Goal: Task Accomplishment & Management: Manage account settings

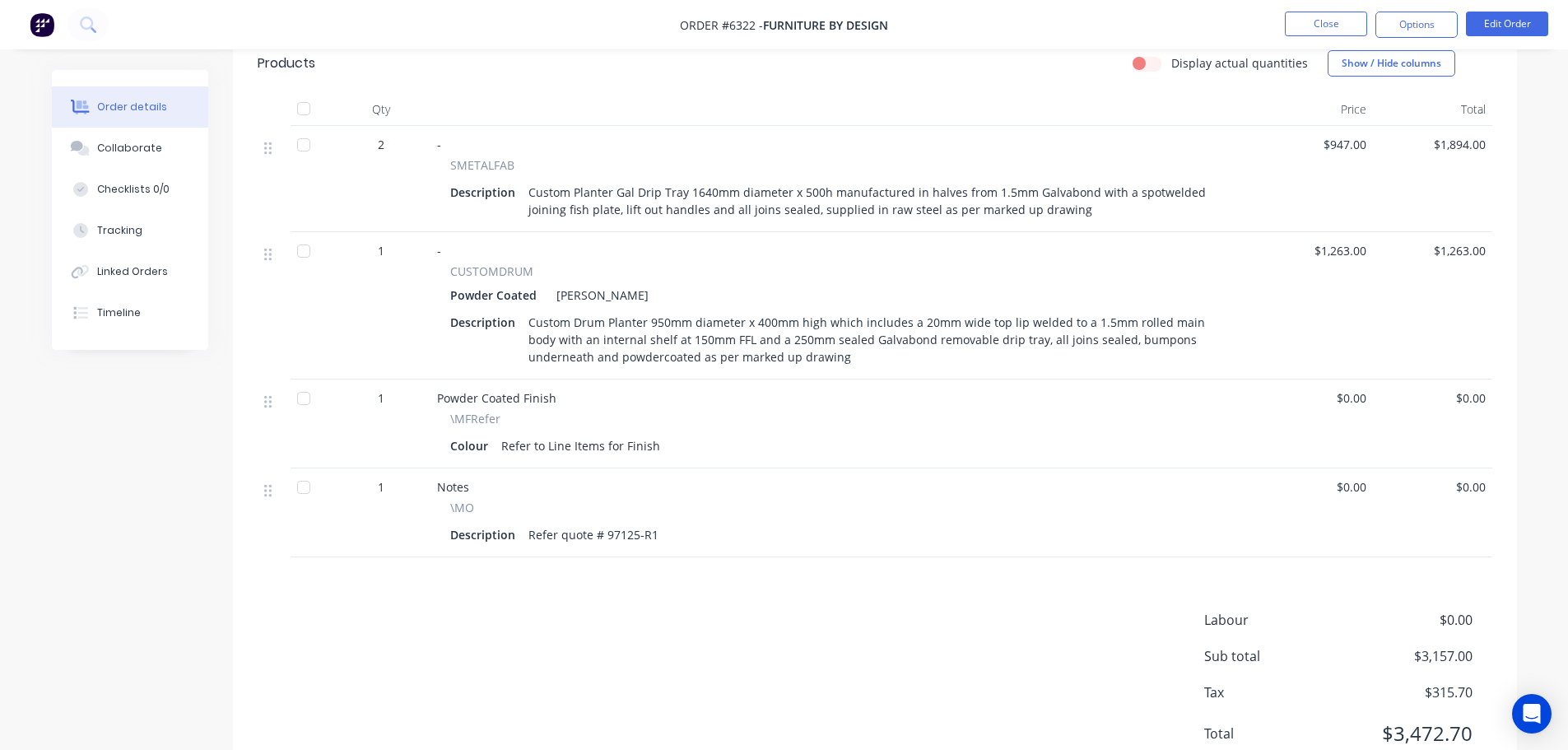
scroll to position [576, 0]
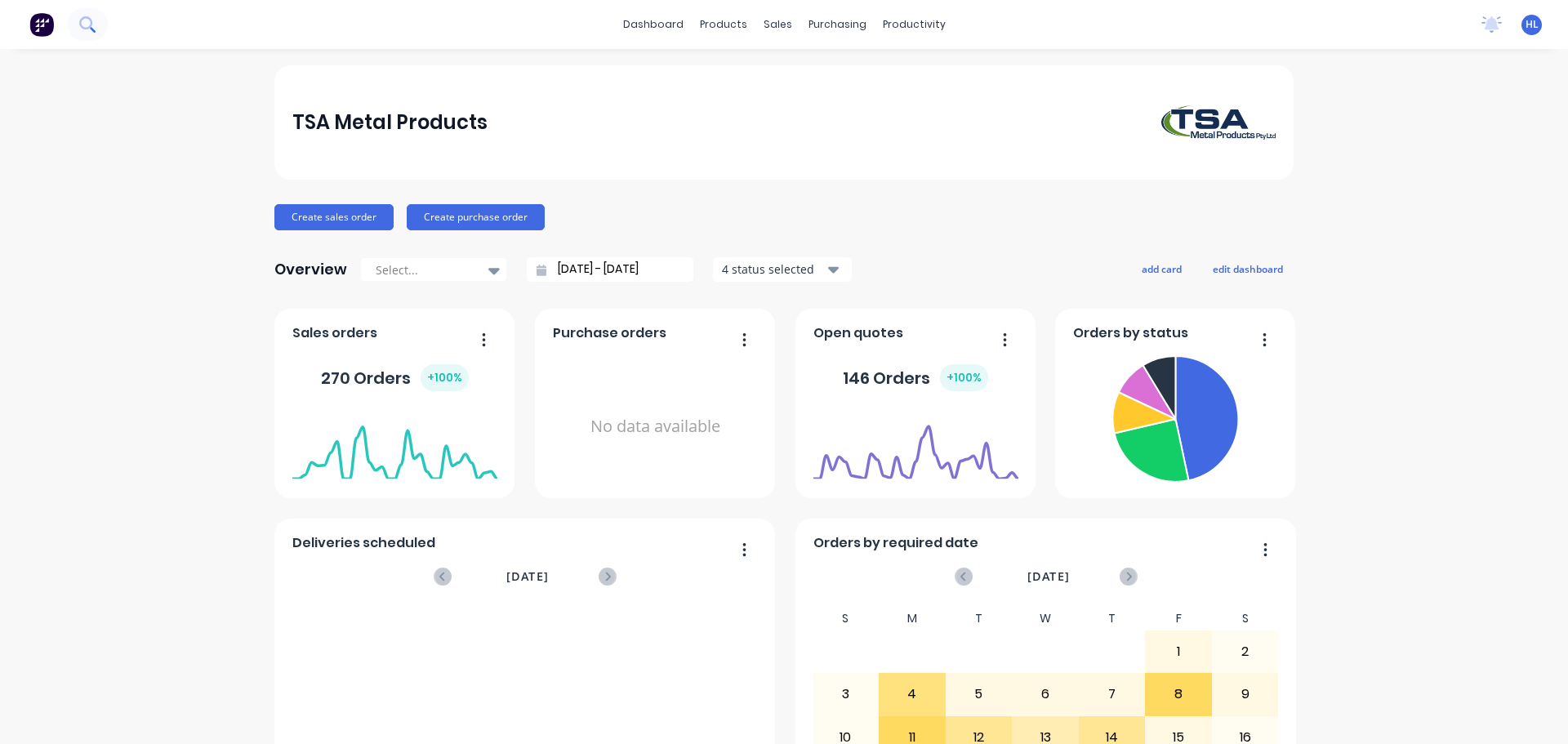
click at [80, 27] on icon at bounding box center [87, 24] width 16 height 16
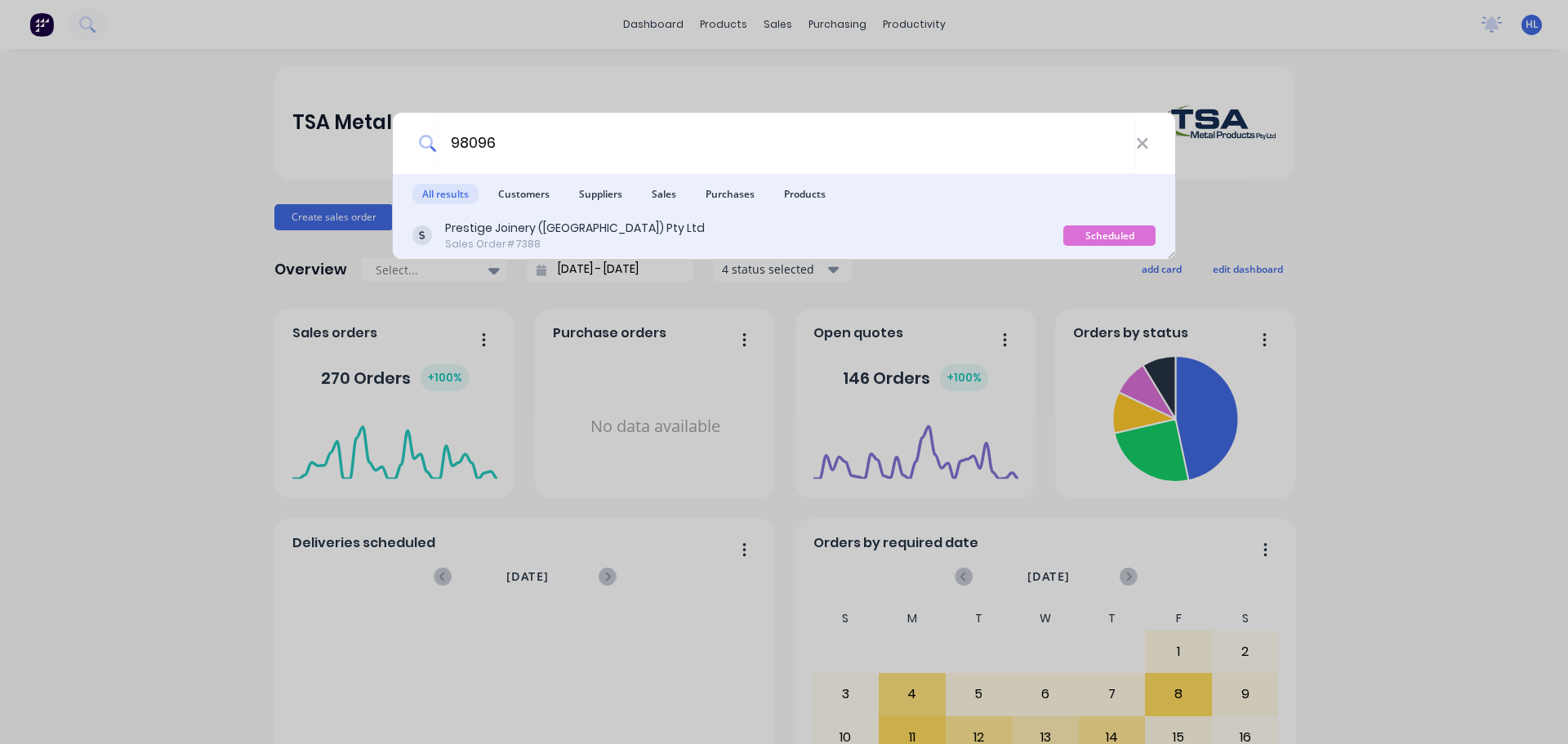
type input "98096"
click at [493, 230] on div "Prestige Joinery ([GEOGRAPHIC_DATA]) Pty Ltd" at bounding box center [575, 228] width 260 height 18
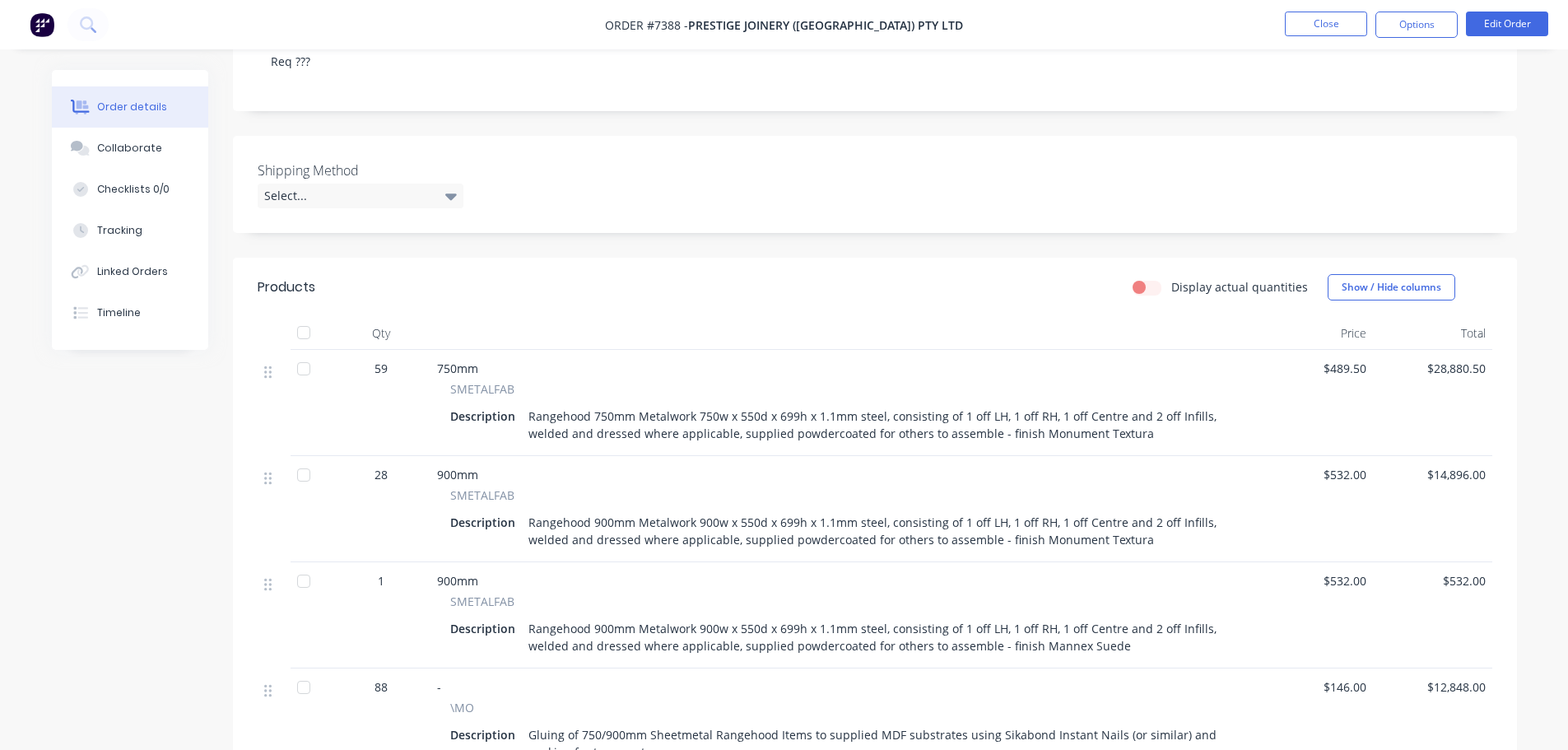
scroll to position [329, 0]
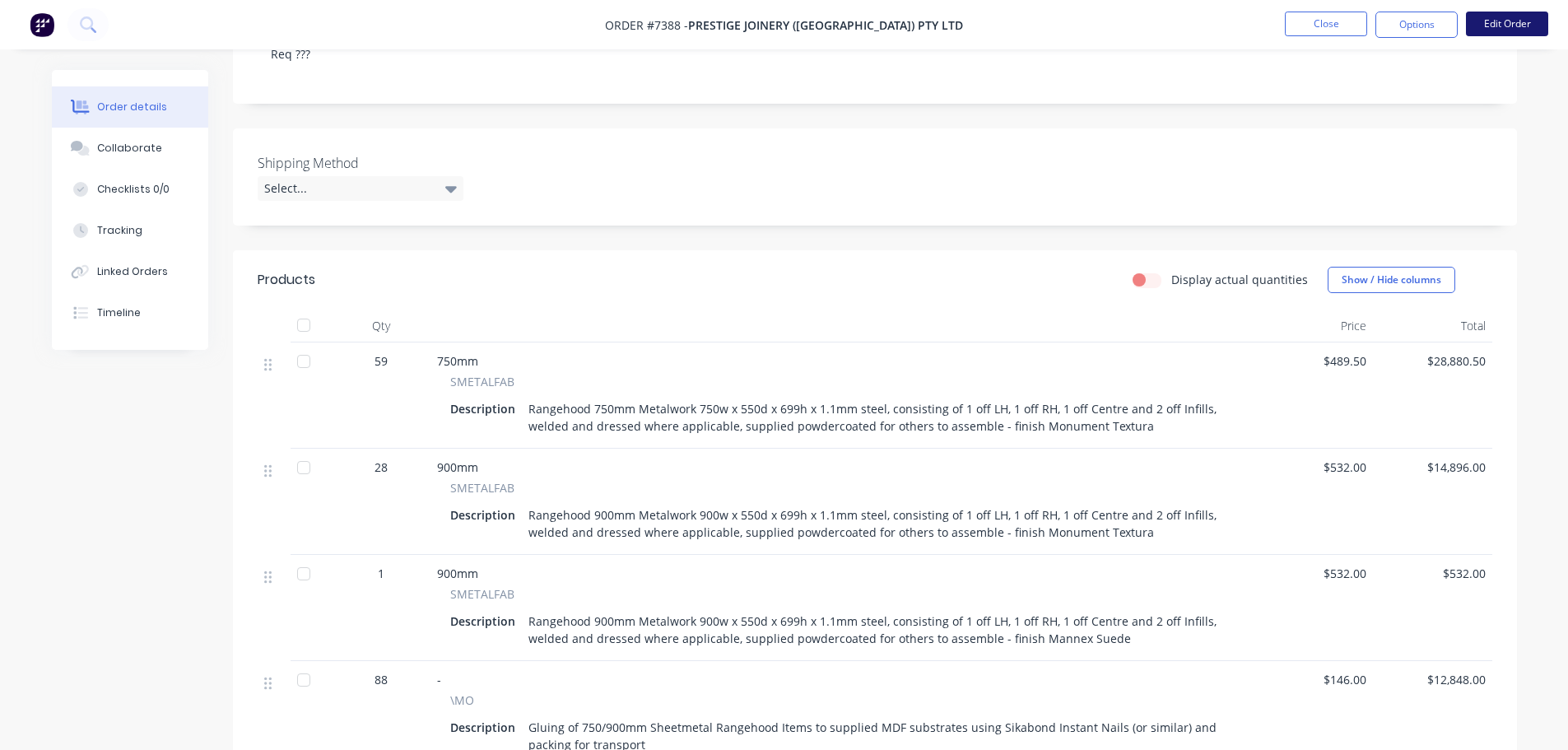
click at [1536, 25] on button "Edit Order" at bounding box center [1507, 24] width 83 height 24
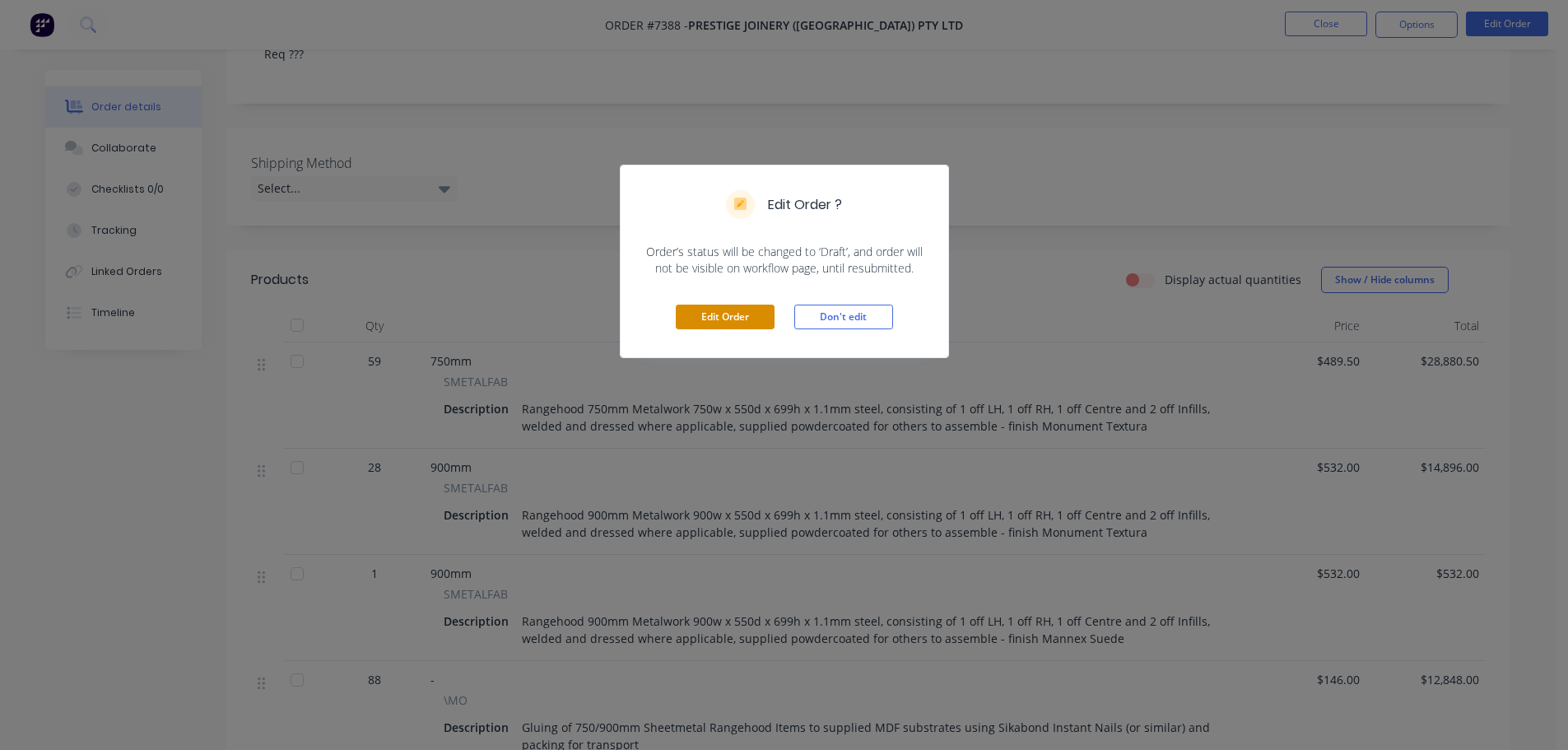
click at [759, 319] on button "Edit Order" at bounding box center [725, 316] width 99 height 24
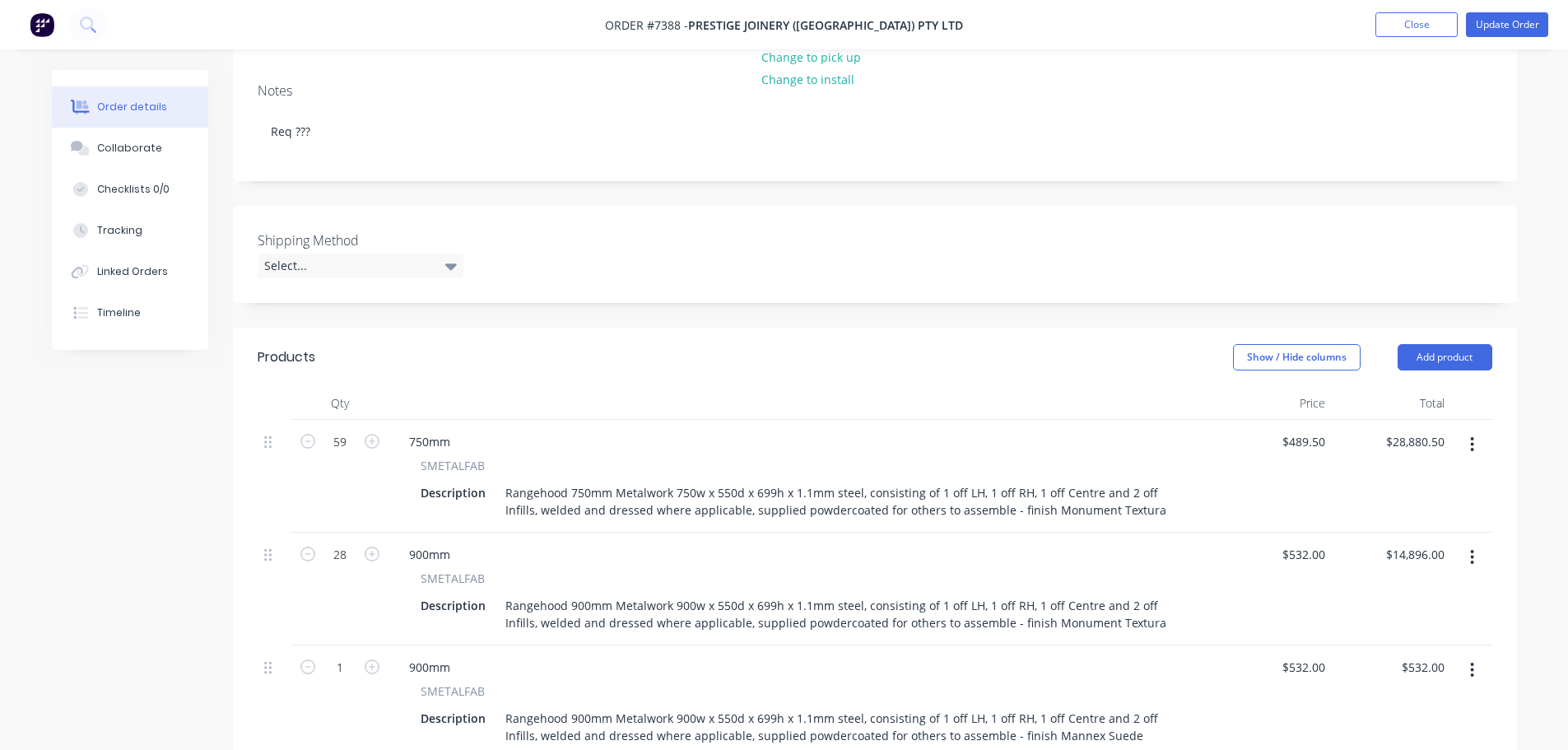
scroll to position [412, 0]
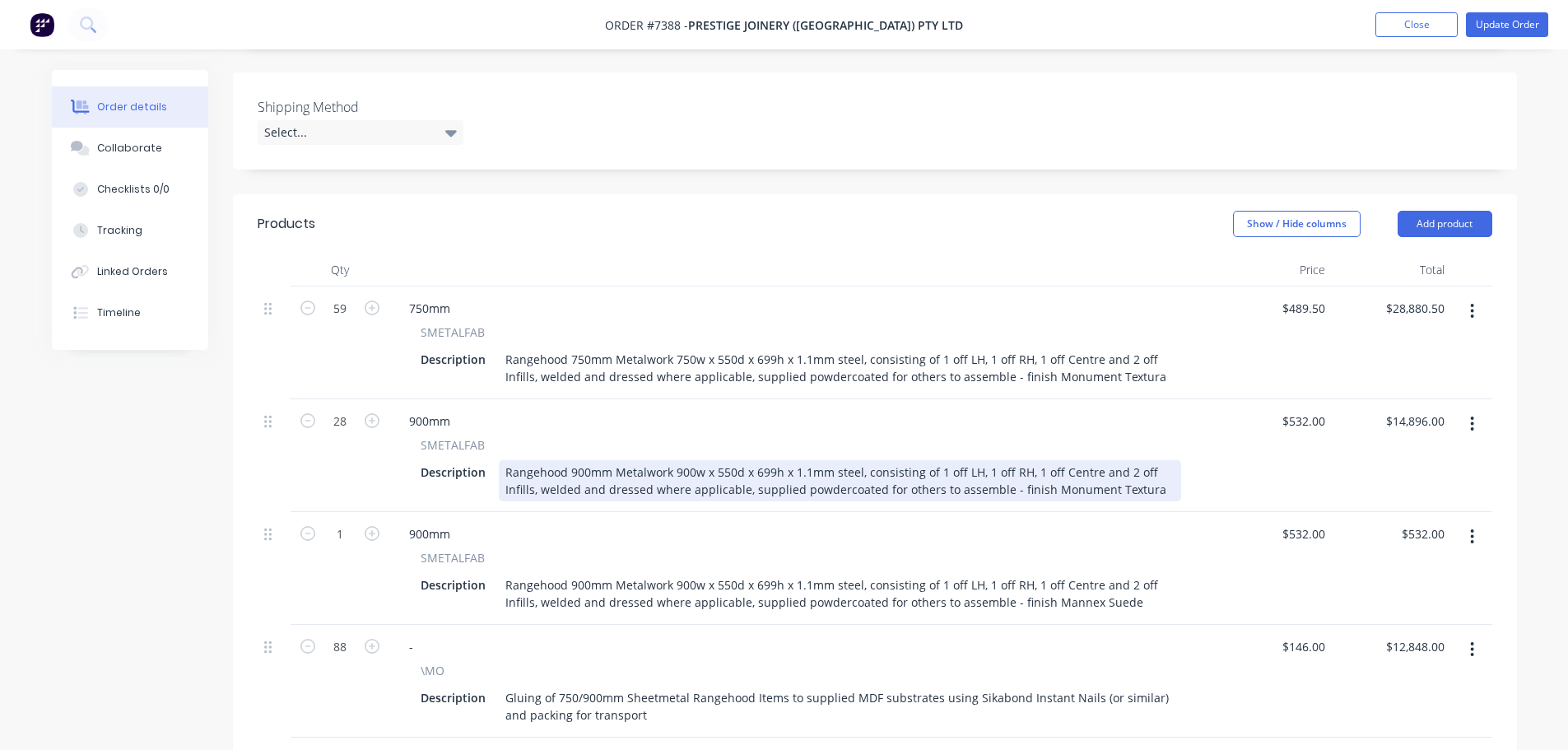
click at [686, 460] on div "Rangehood 900mm Metalwork 900w x 550d x 699h x 1.1mm steel, consisting of 1 off…" at bounding box center [840, 480] width 682 height 41
click at [582, 460] on div "Rangehood 900mm Metalwork 950w x 550d x 699h x 1.1mm steel, consisting of 1 off…" at bounding box center [840, 480] width 682 height 41
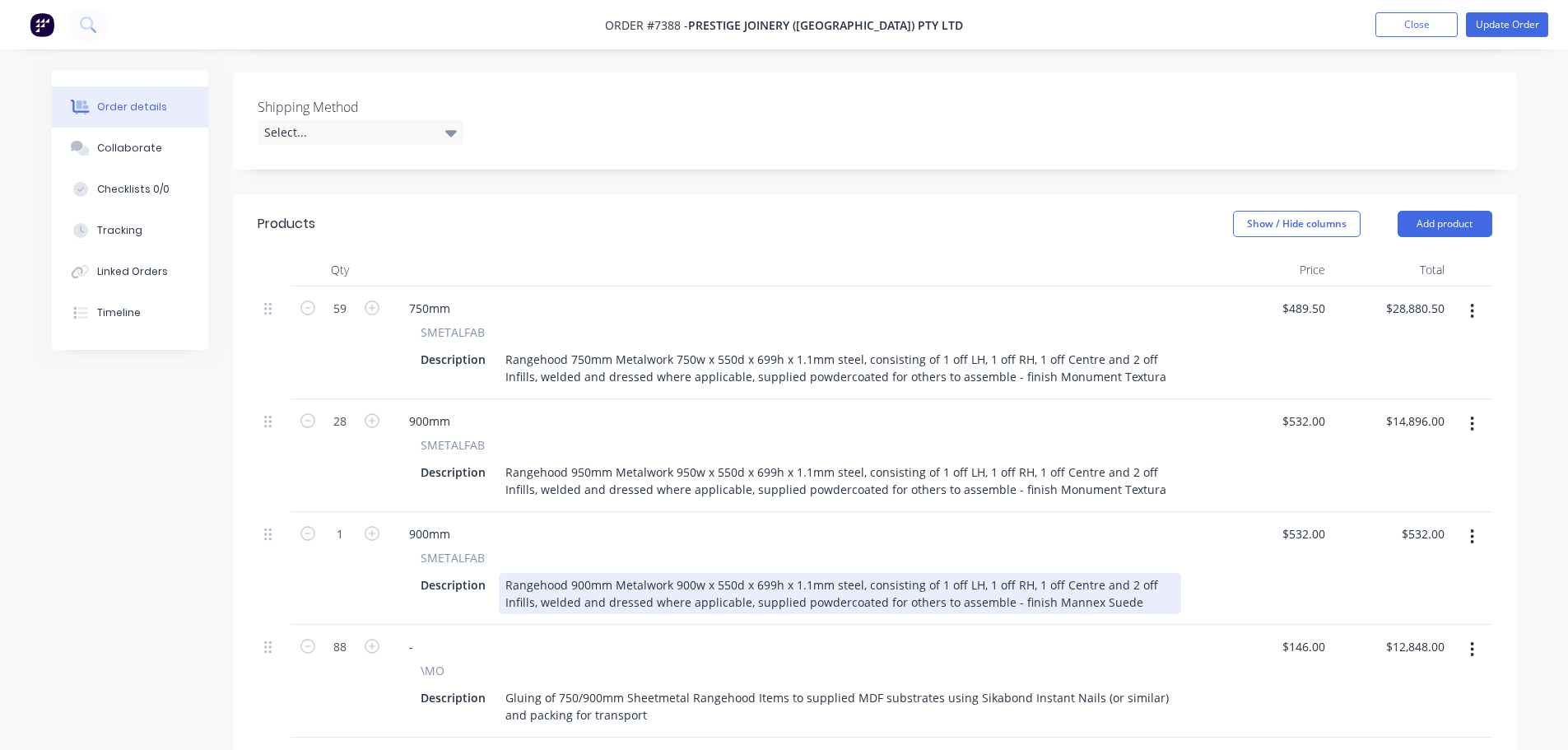
click at [580, 572] on div "Rangehood 900mm Metalwork 900w x 550d x 699h x 1.1mm steel, consisting of 1 off…" at bounding box center [840, 593] width 682 height 41
click at [686, 572] on div "Rangehood 950mm Metalwork 900w x 550d x 699h x 1.1mm steel, consisting of 1 off…" at bounding box center [840, 593] width 682 height 41
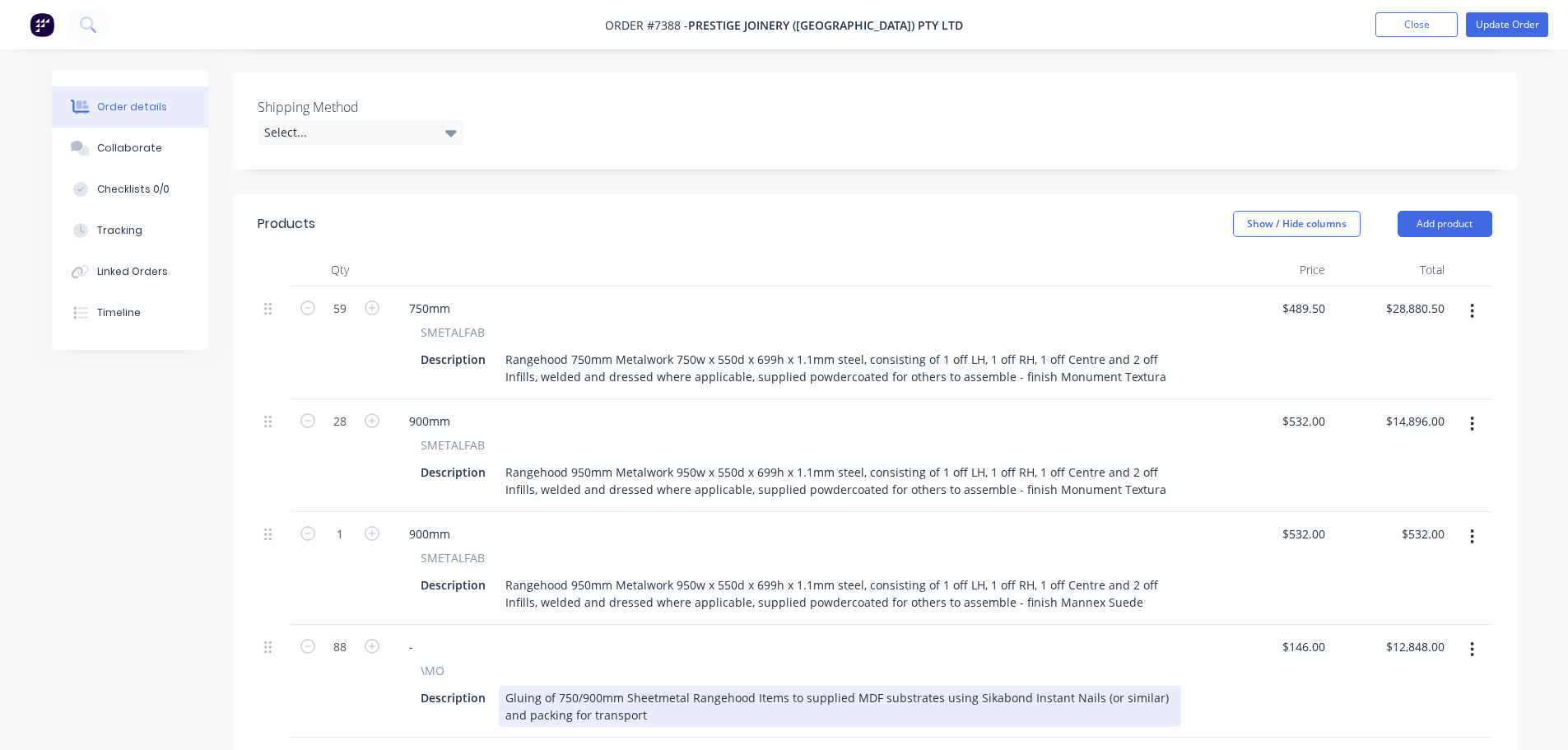
click at [594, 685] on div "Gluing of 750/900mm Sheetmetal Rangehood Items to supplied MDF substrates using…" at bounding box center [840, 705] width 682 height 41
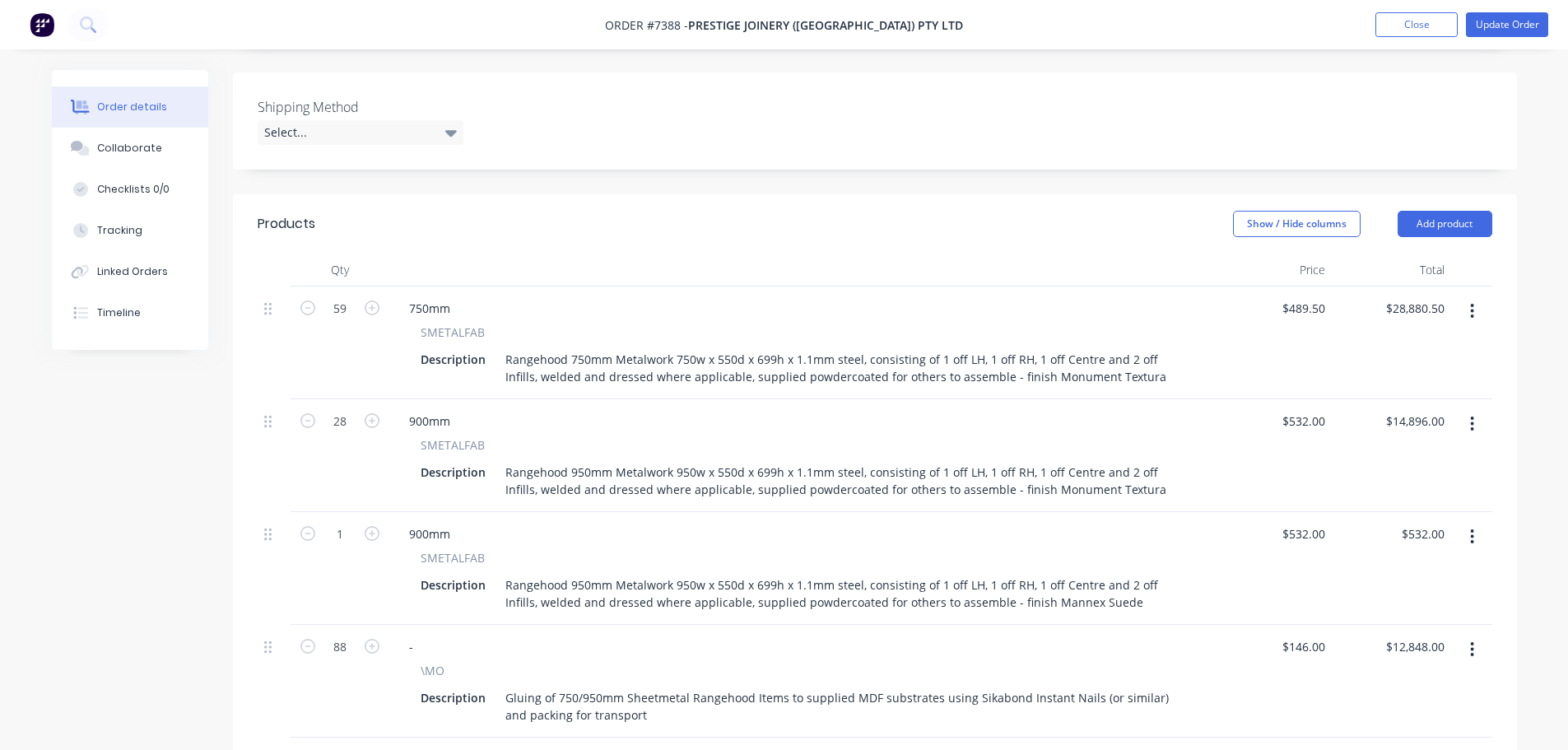
click at [676, 662] on div "\MO" at bounding box center [801, 670] width 760 height 18
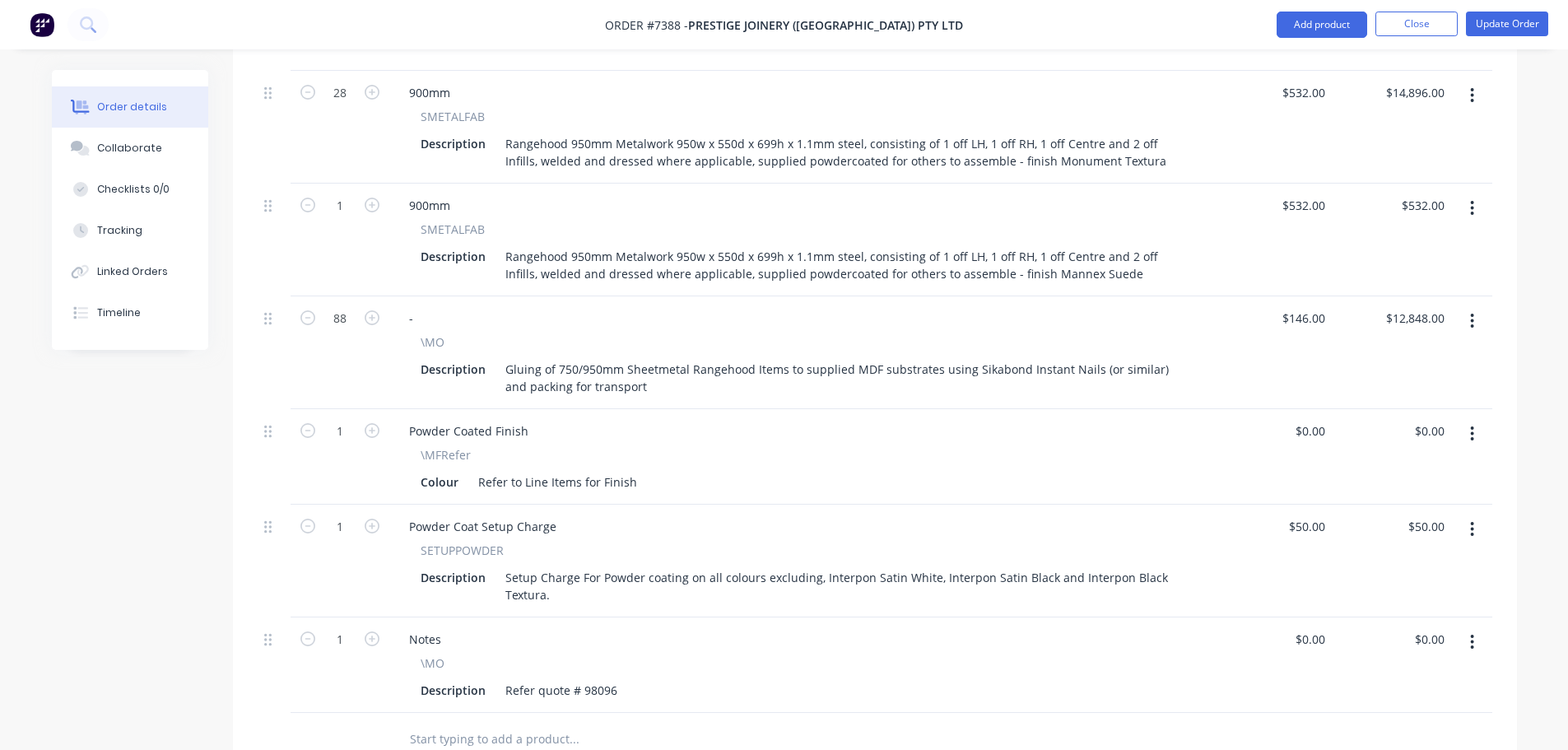
scroll to position [741, 0]
click at [1511, 20] on button "Update Order" at bounding box center [1507, 24] width 83 height 24
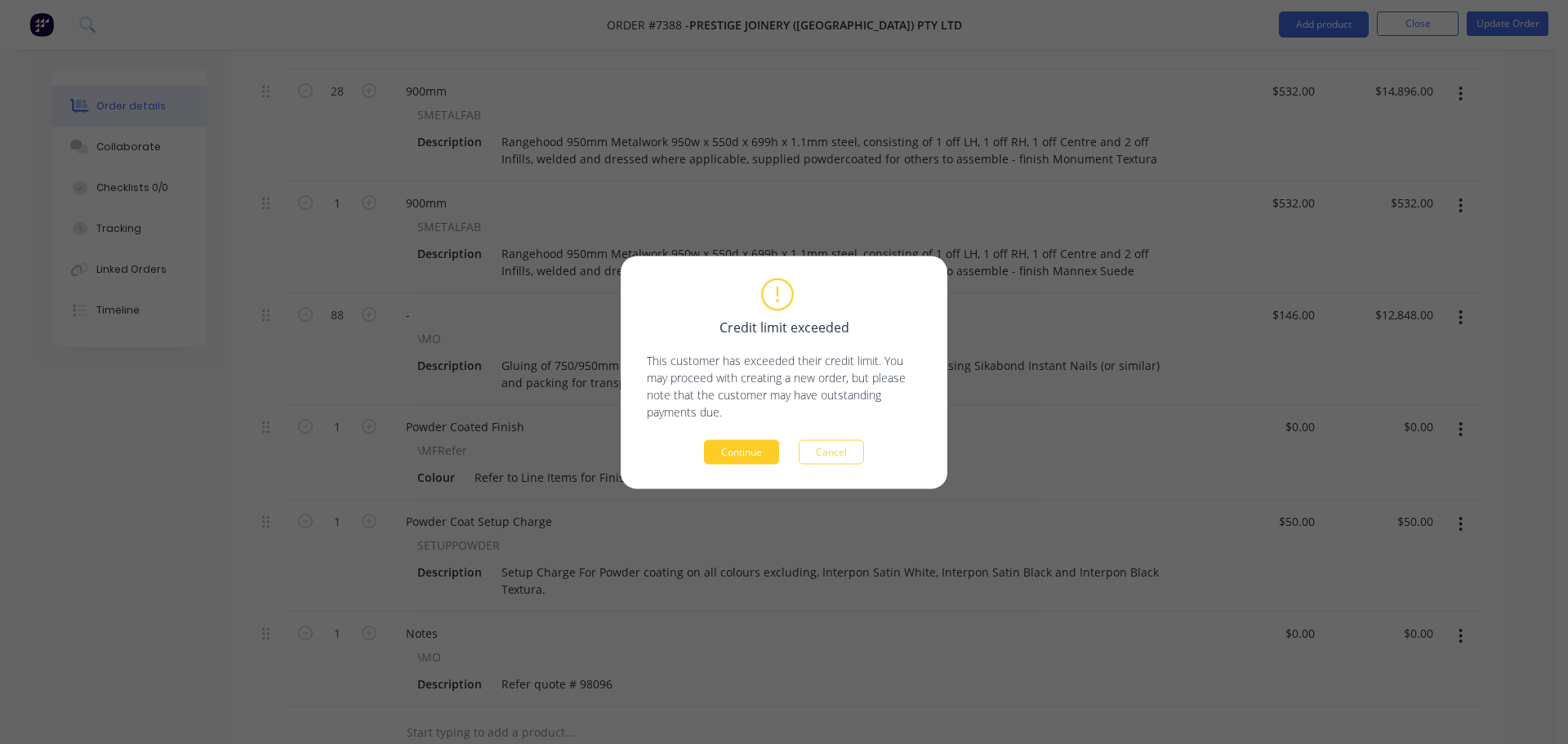
click at [766, 455] on button "Continue" at bounding box center [742, 451] width 75 height 24
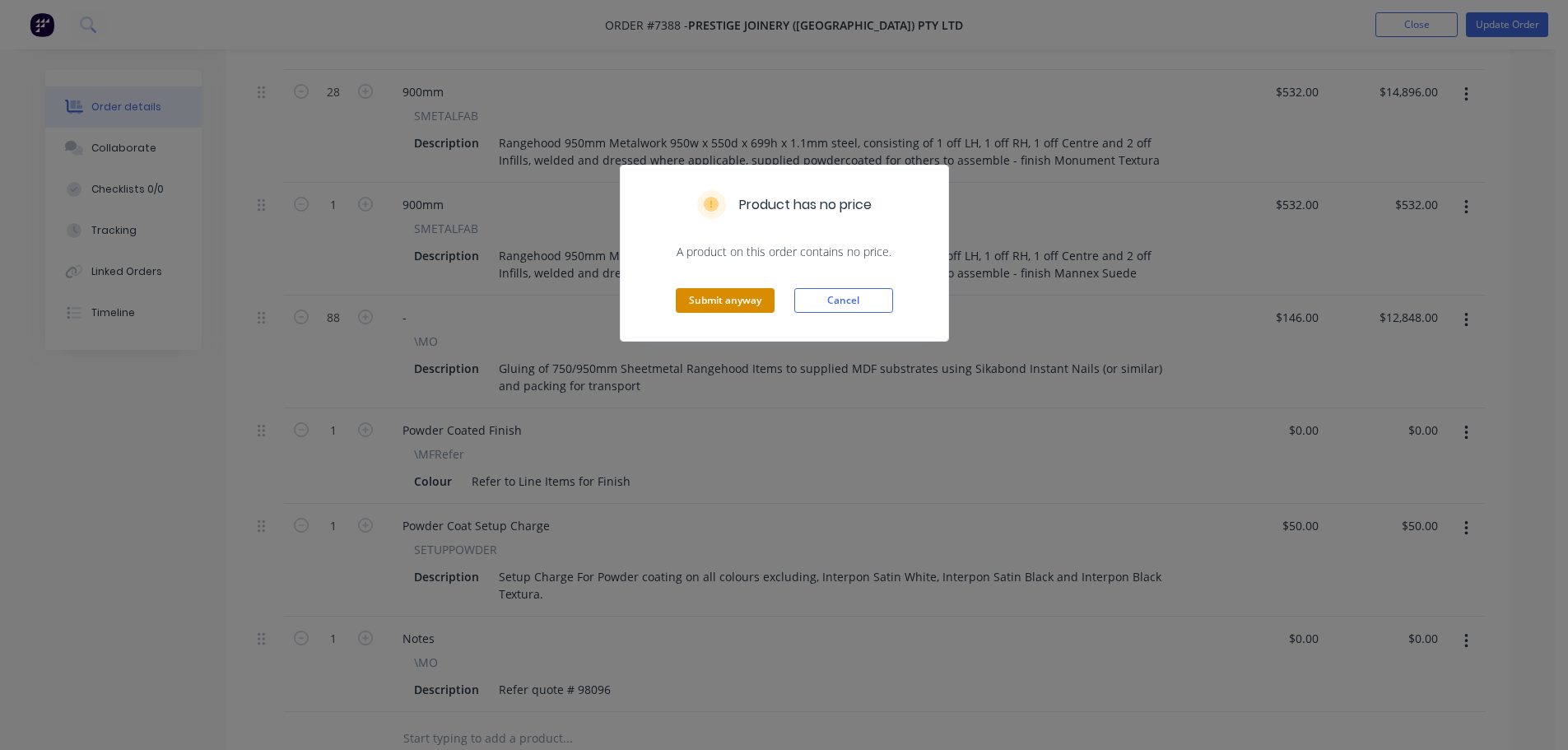
click at [737, 301] on button "Submit anyway" at bounding box center [725, 300] width 99 height 24
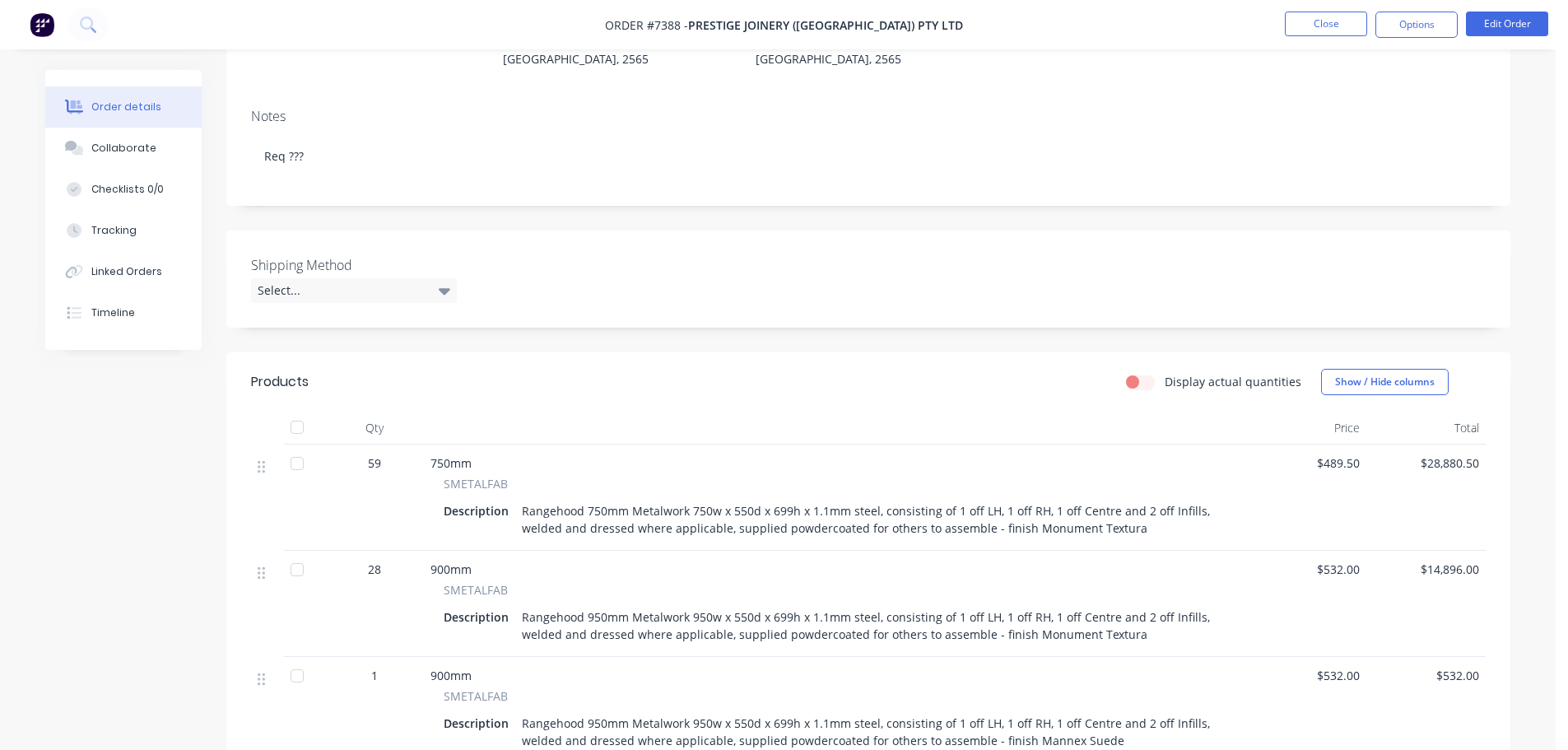
scroll to position [0, 0]
